Goal: Check status: Check status

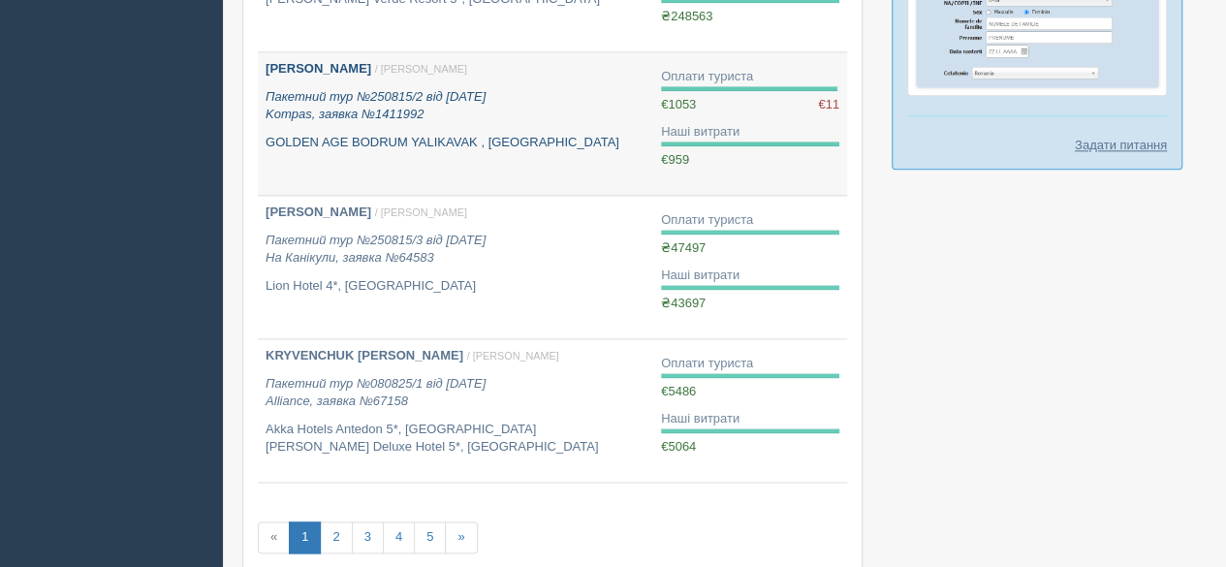
scroll to position [1260, 0]
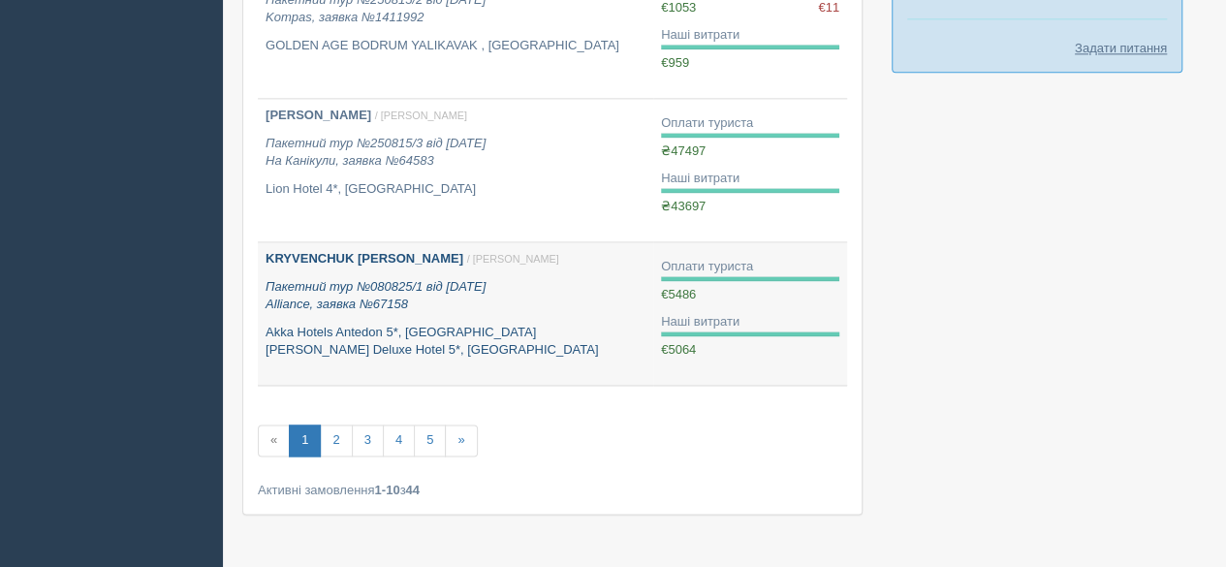
click at [390, 310] on div "KRYVENCHUK IVANNA / Софія Б. Пакетний тур №080825/1 від 08.08.2025 Alliance, за…" at bounding box center [456, 305] width 380 height 110
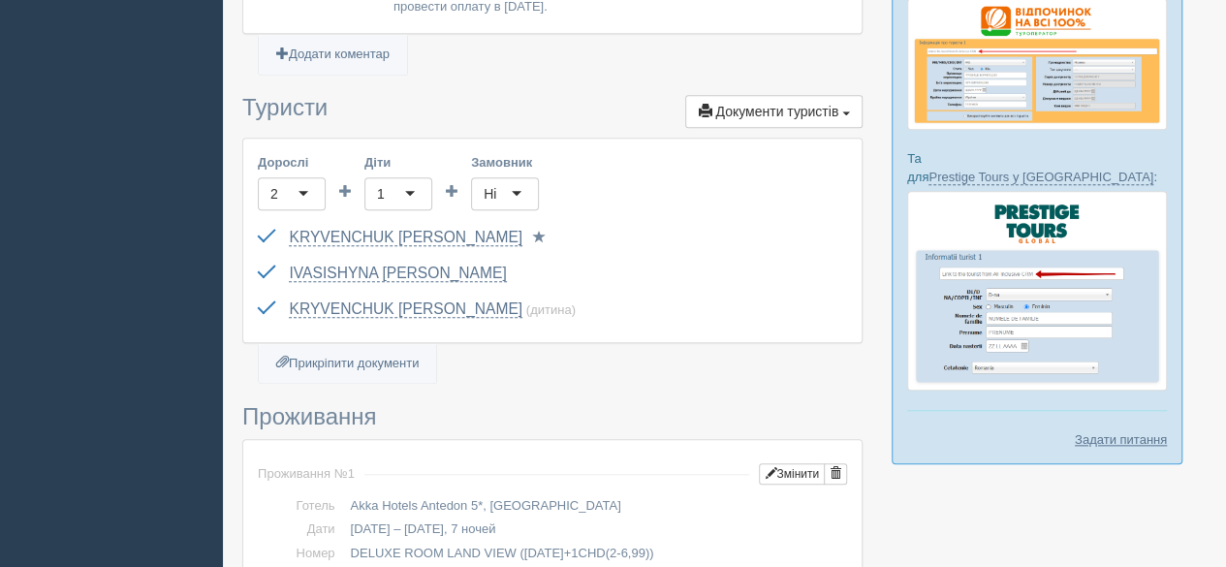
scroll to position [872, 0]
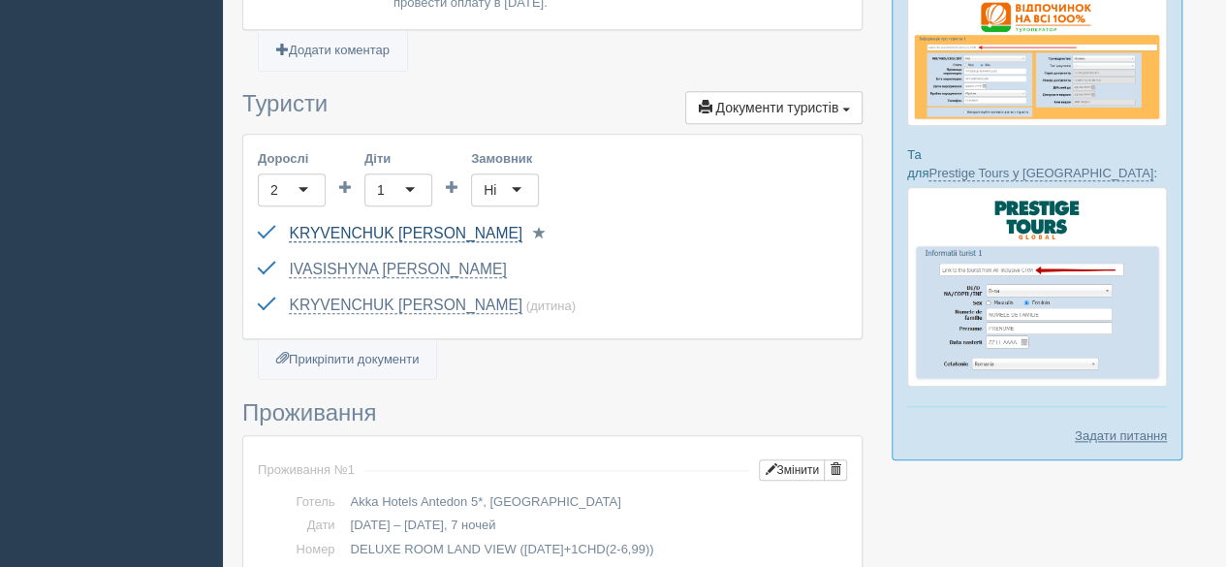
click at [428, 234] on link "KRYVENCHUK [PERSON_NAME]" at bounding box center [406, 233] width 234 height 17
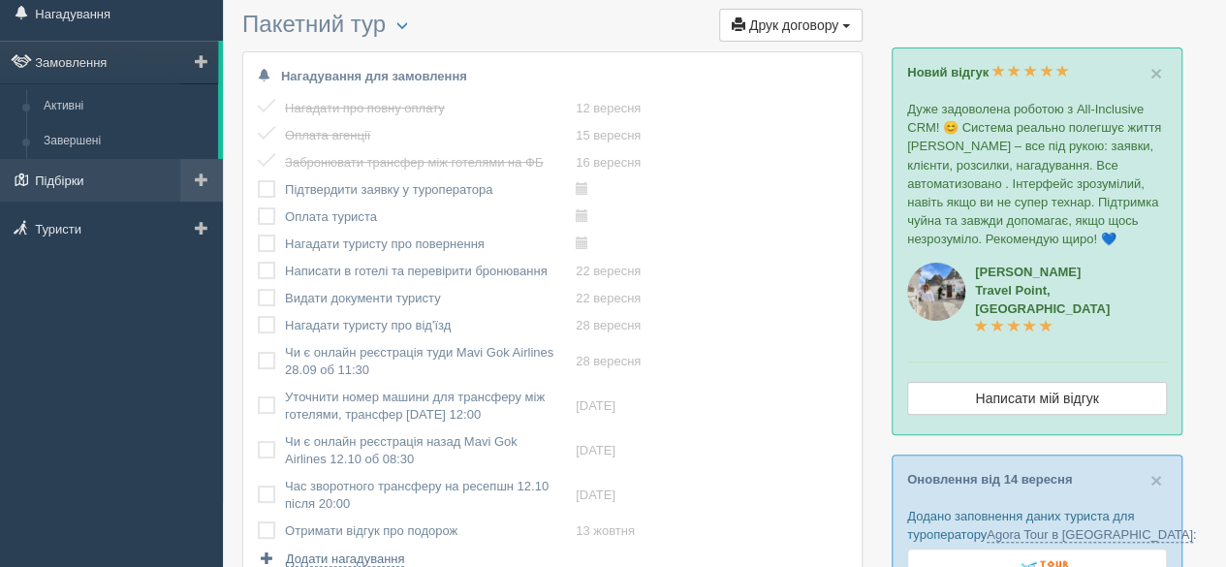
scroll to position [0, 0]
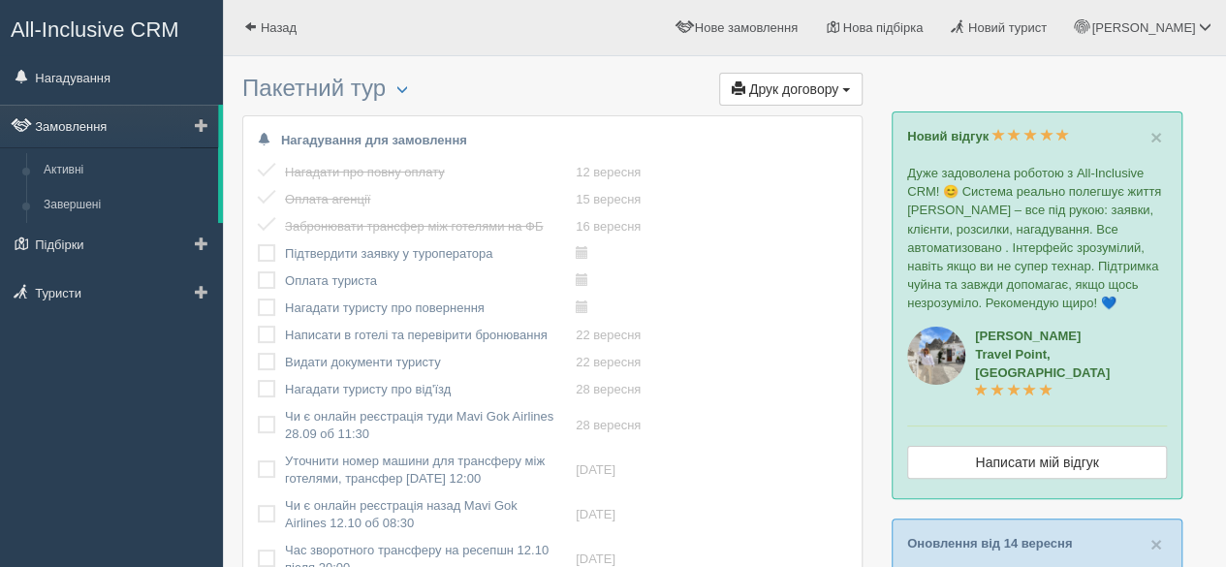
click at [87, 132] on link "Замовлення" at bounding box center [109, 126] width 218 height 43
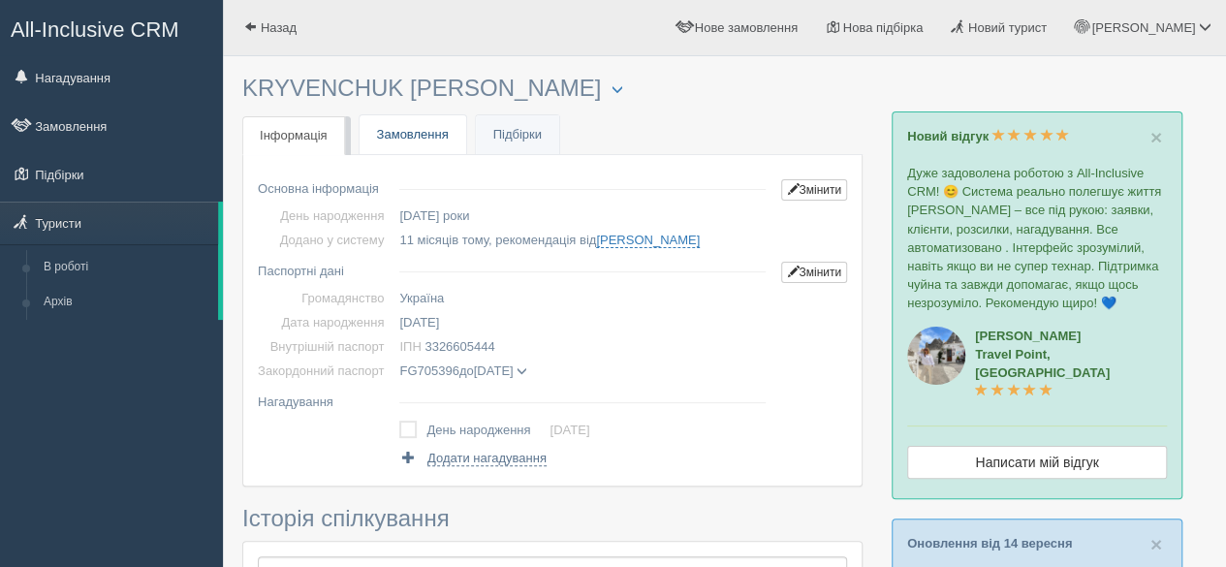
click at [416, 139] on link "Замовлення" at bounding box center [413, 135] width 107 height 40
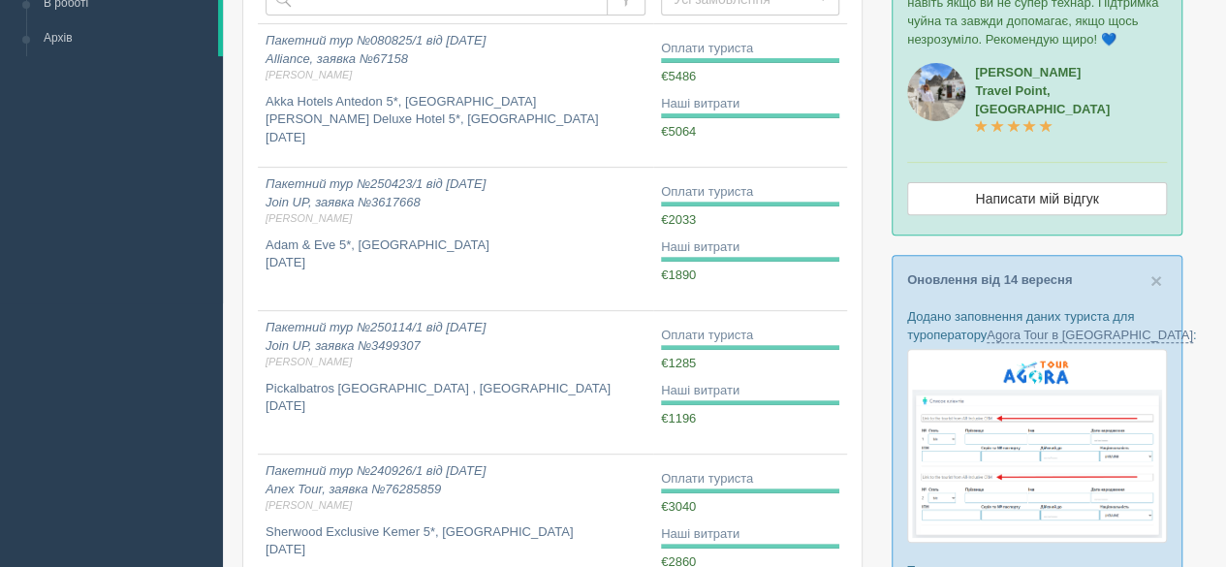
scroll to position [291, 0]
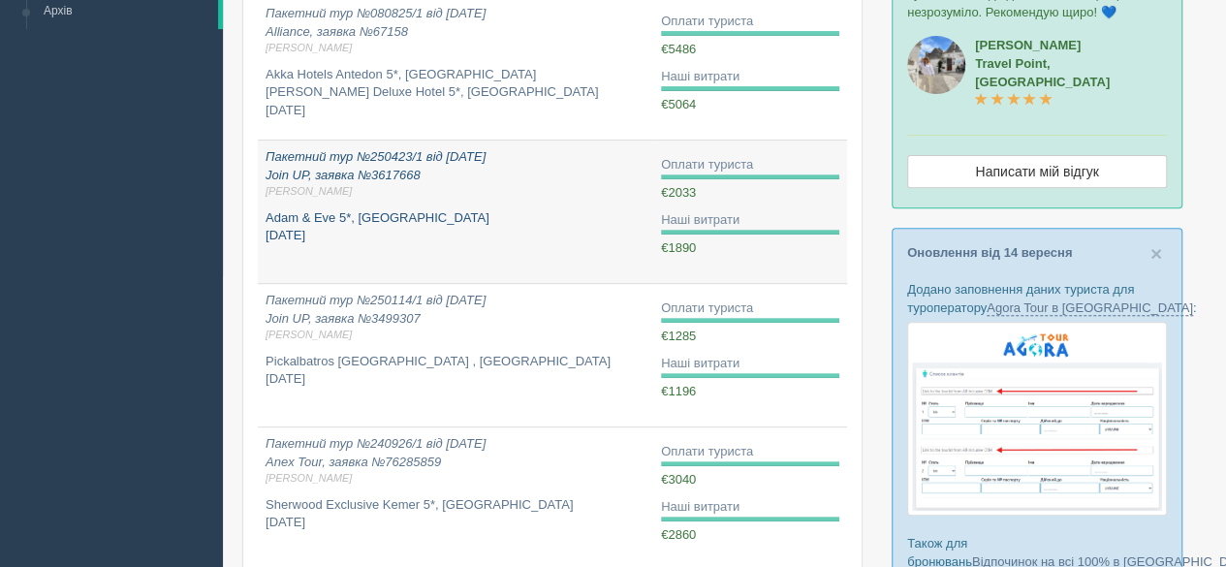
click at [392, 215] on p "Adam & Eve 5*, Туреччина квітень 2025" at bounding box center [456, 227] width 380 height 36
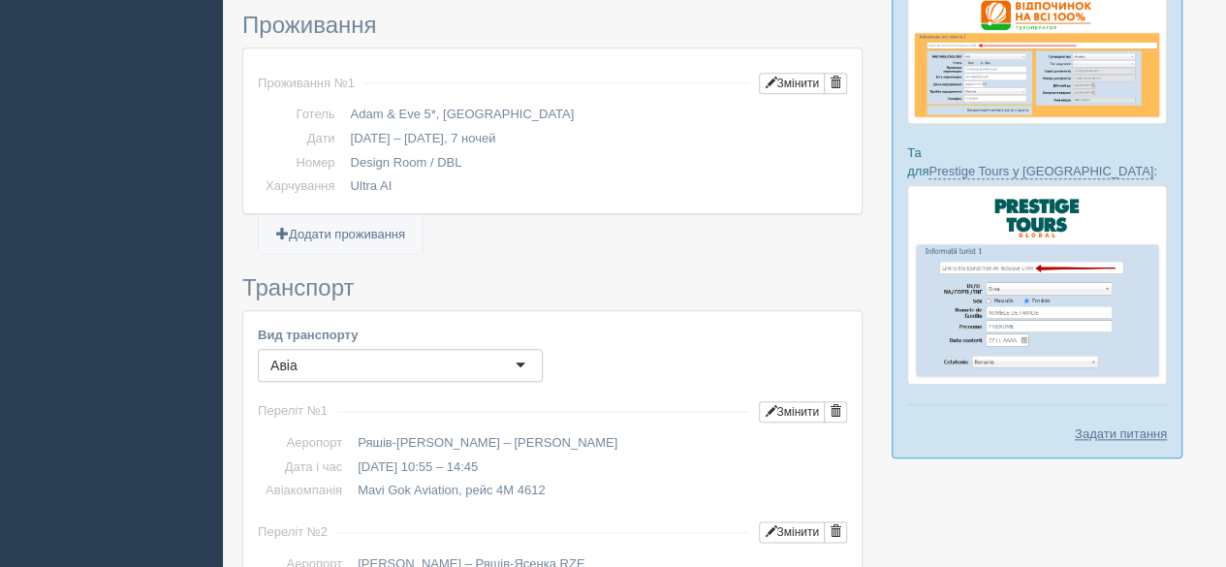
scroll to position [969, 0]
